Goal: Check status: Check status

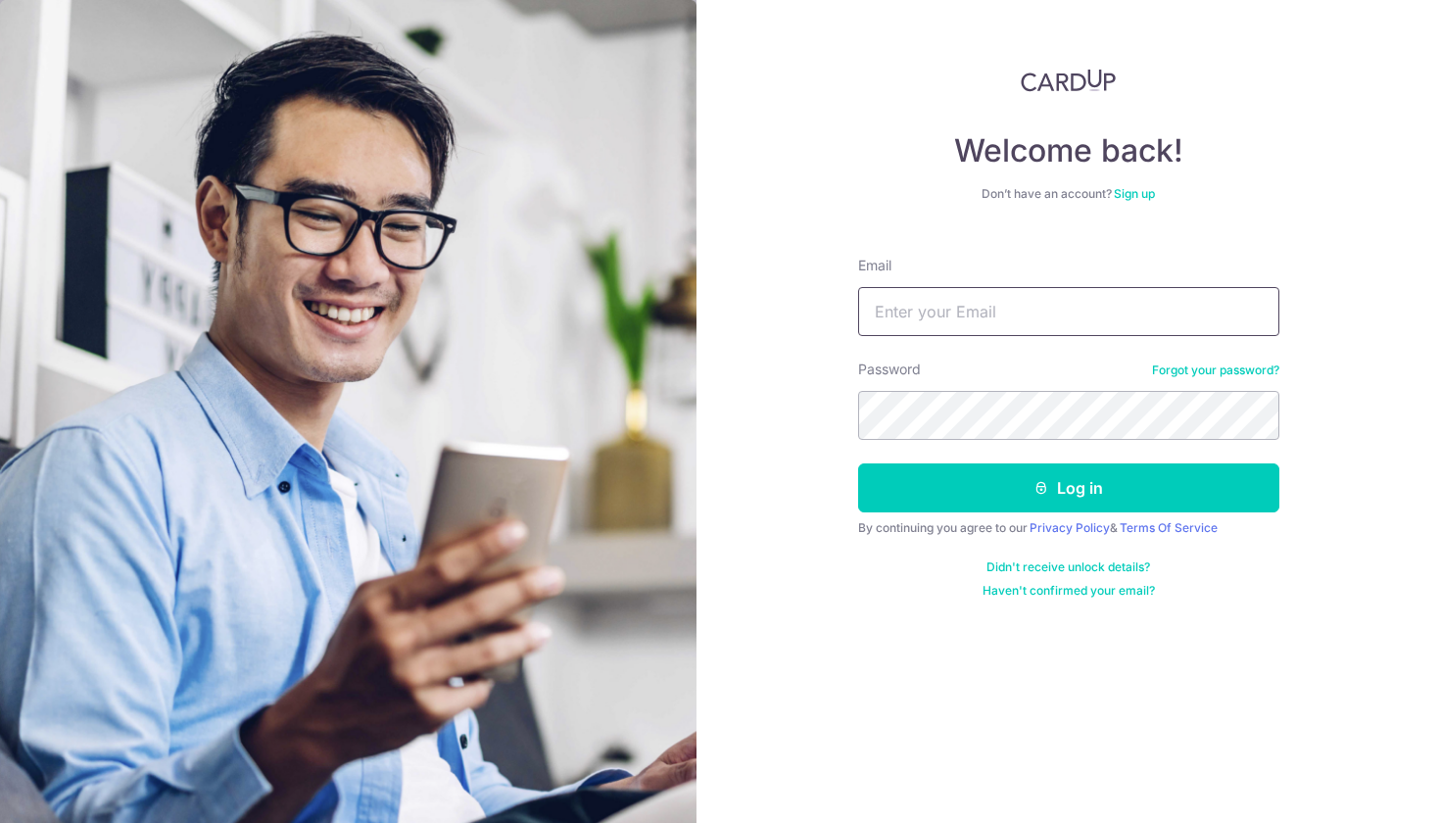
type input "[EMAIL_ADDRESS][DOMAIN_NAME]"
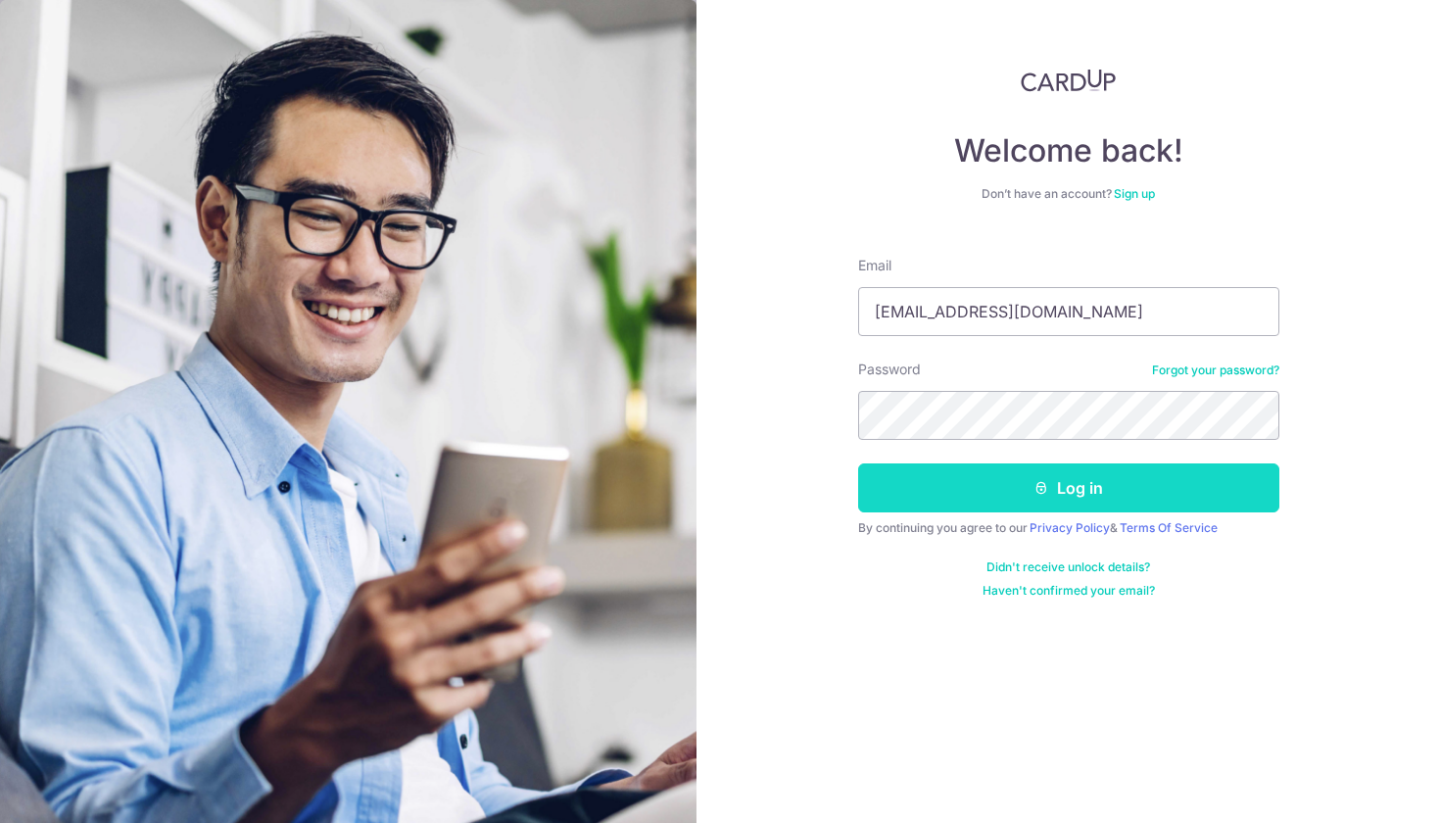
click at [975, 476] on button "Log in" at bounding box center [1068, 488] width 421 height 49
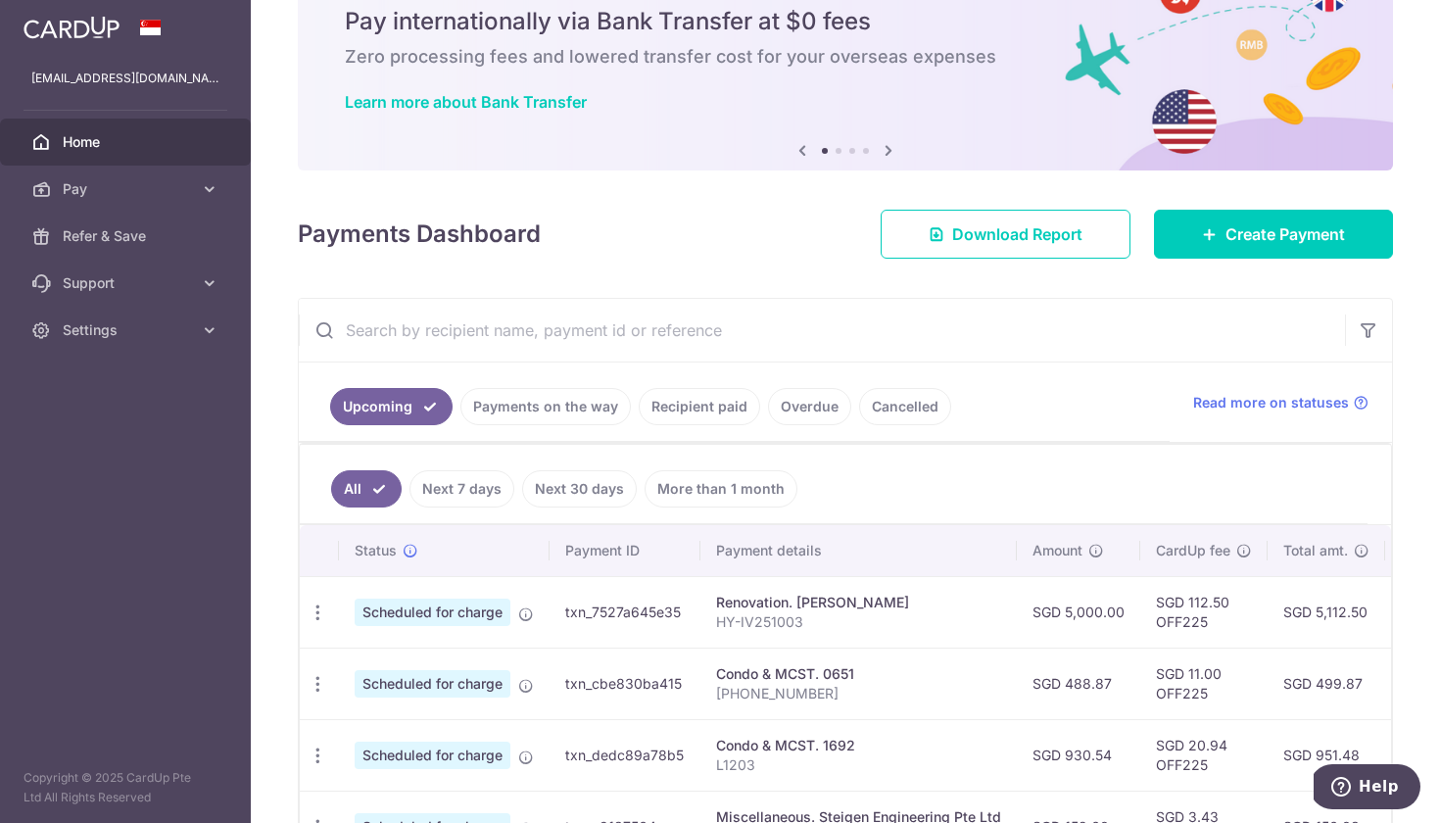
scroll to position [40, 0]
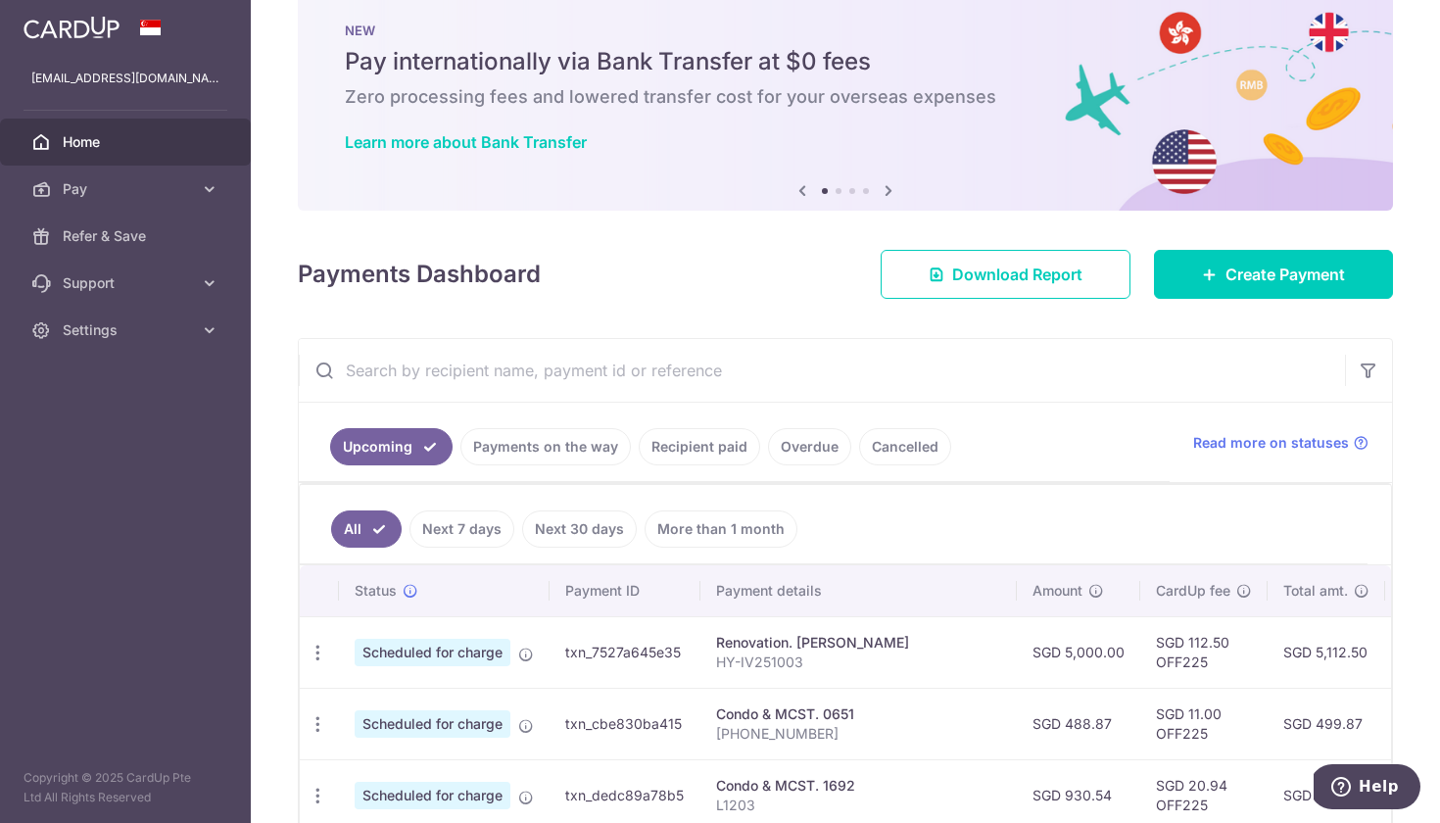
click at [670, 444] on link "Recipient paid" at bounding box center [700, 446] width 122 height 37
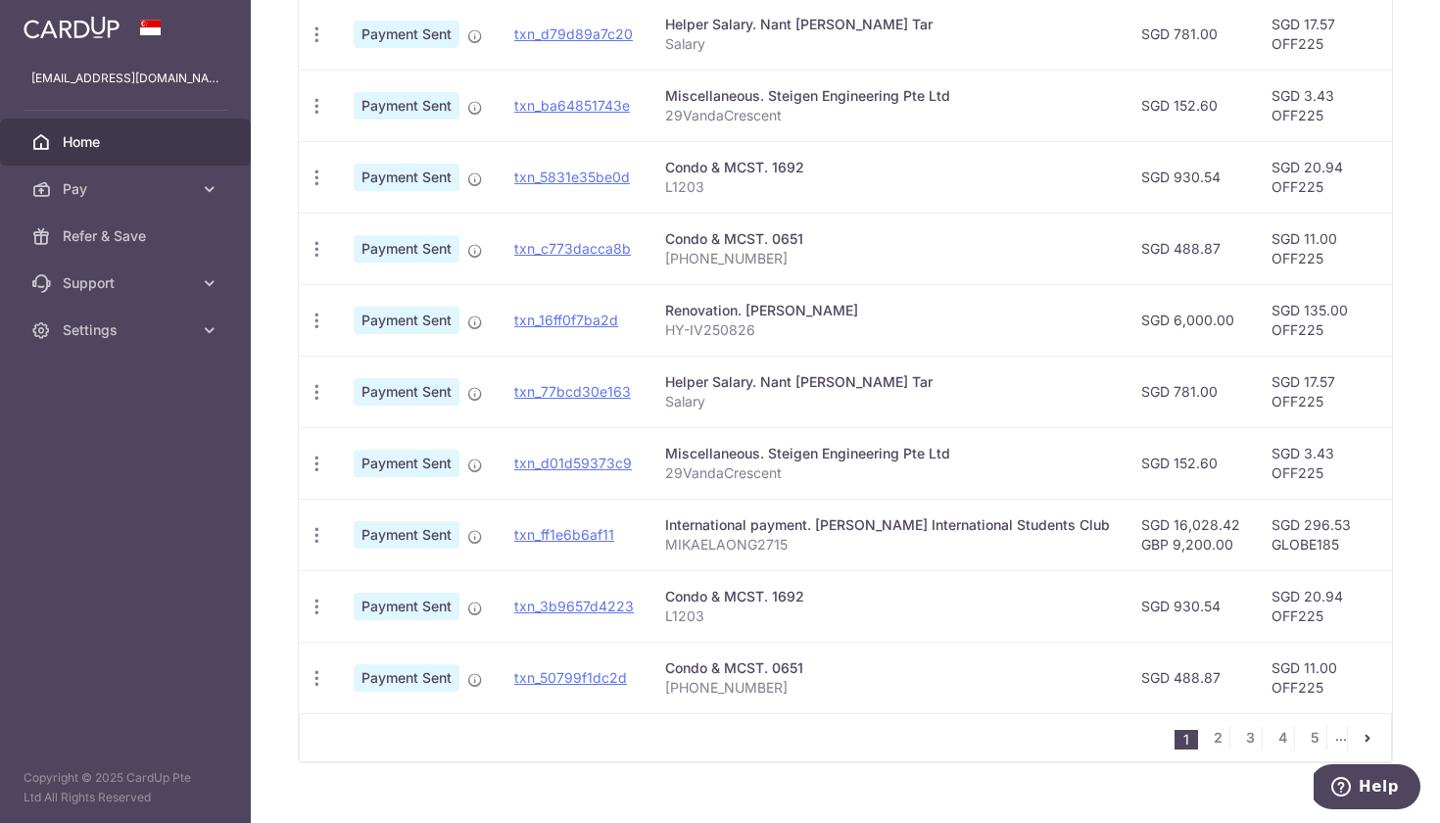
scroll to position [578, 0]
click at [566, 534] on link "txn_ff1e6b6af11" at bounding box center [564, 532] width 100 height 17
